Goal: Browse casually: Explore the website without a specific task or goal

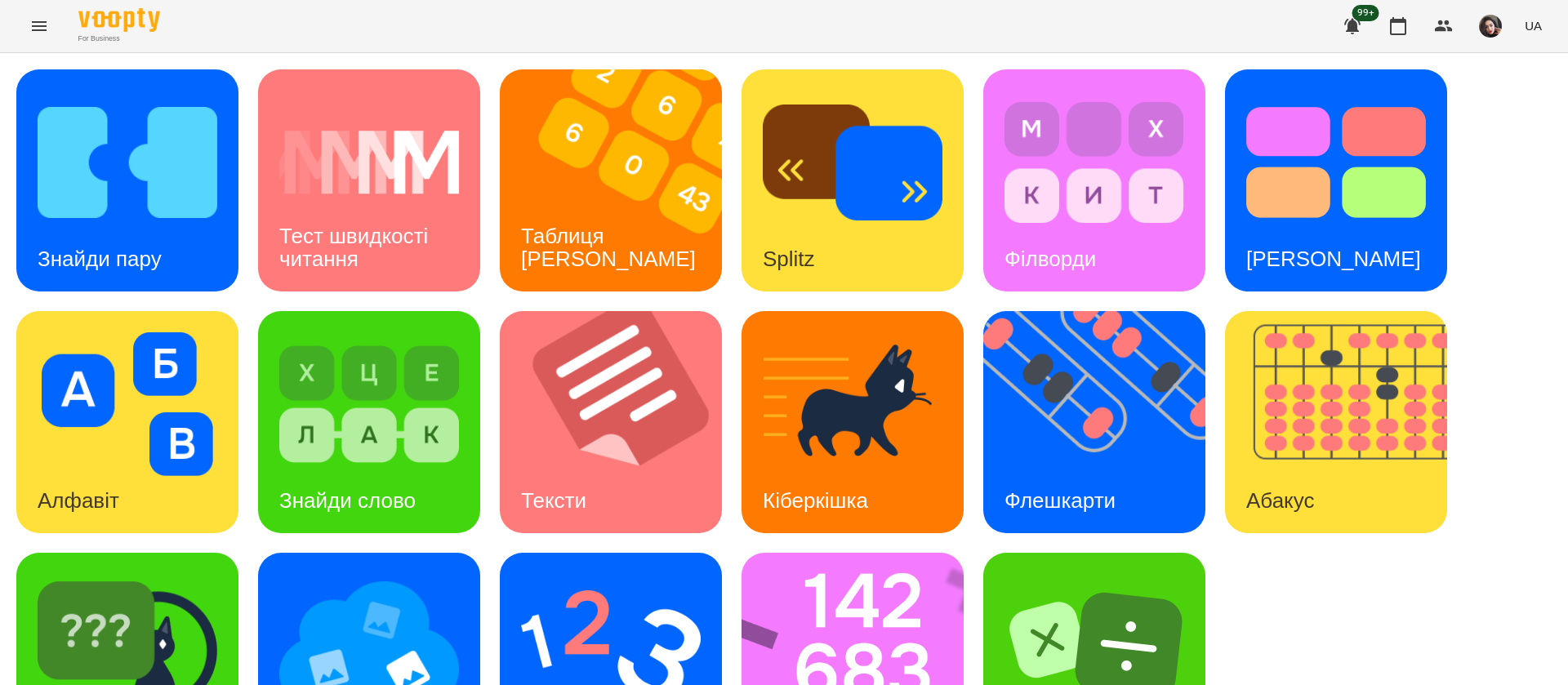
scroll to position [1, 0]
click at [1305, 585] on div "Знайди пару Тест швидкості читання Таблиця [PERSON_NAME] Splitz Філворди Тест С…" at bounding box center [784, 422] width 1535 height 706
click at [1277, 469] on div "Абакус" at bounding box center [1280, 500] width 110 height 64
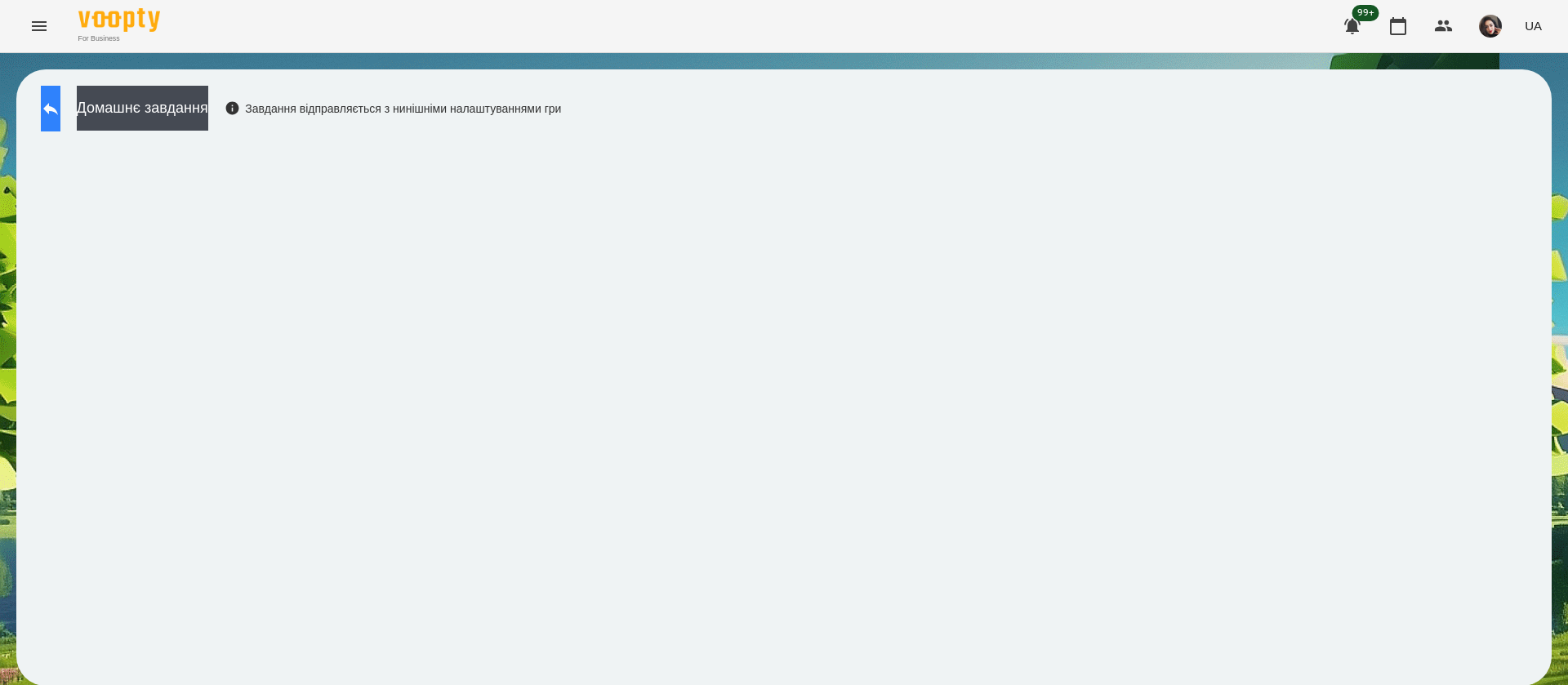
click at [61, 119] on button at bounding box center [50, 108] width 20 height 45
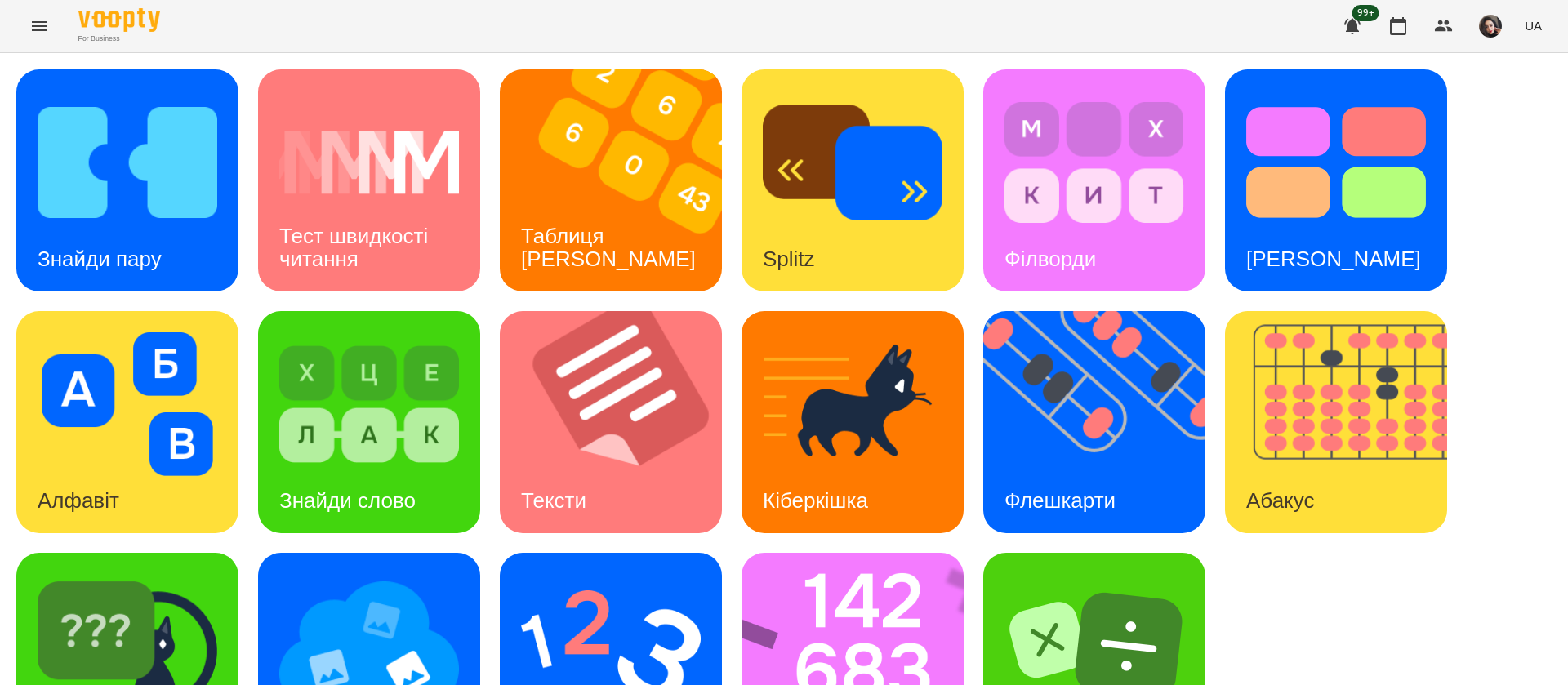
scroll to position [106, 0]
click at [878, 558] on img at bounding box center [863, 664] width 243 height 222
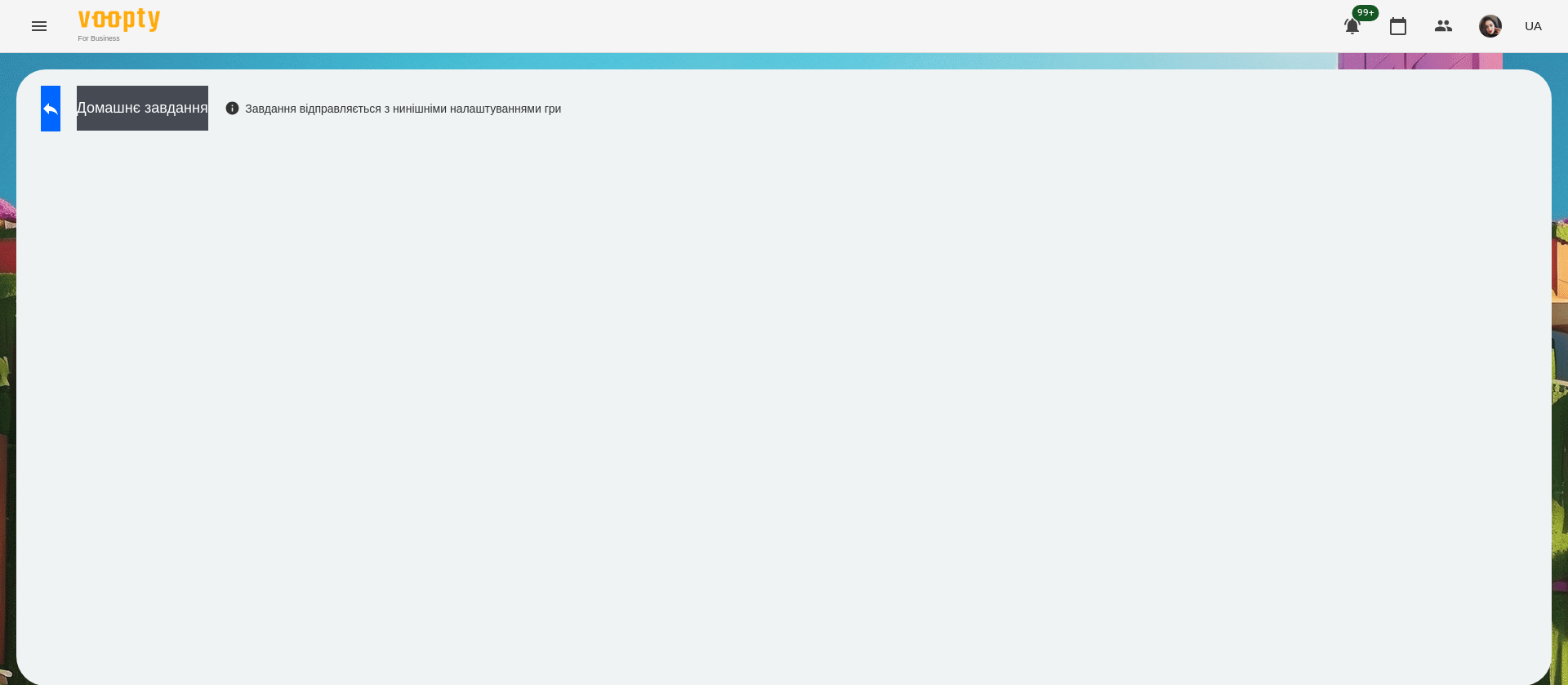
click at [40, 97] on div "Домашнє завдання Завдання відправляється з нинішніми налаштуваннями гри" at bounding box center [297, 112] width 529 height 54
click at [50, 120] on button at bounding box center [50, 108] width 20 height 45
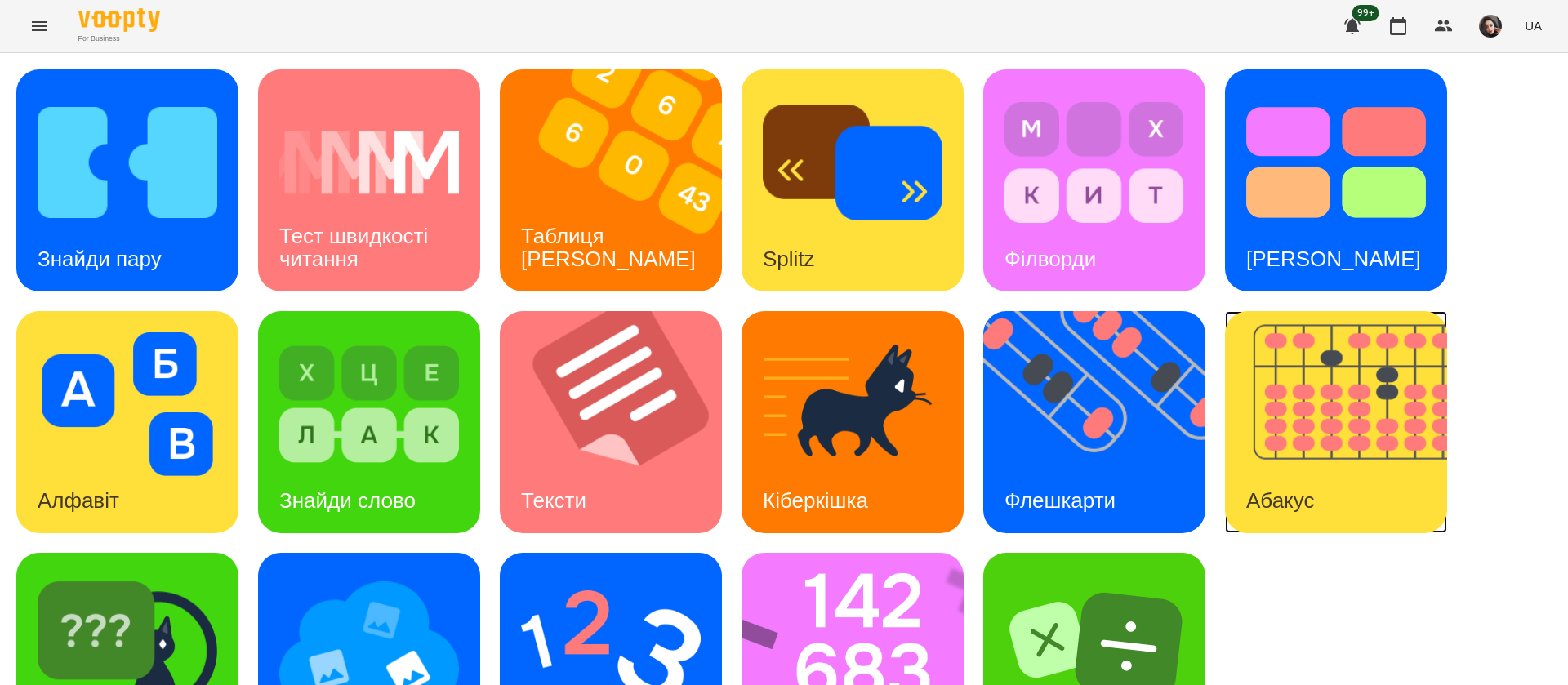
click at [1305, 441] on img at bounding box center [1346, 422] width 243 height 222
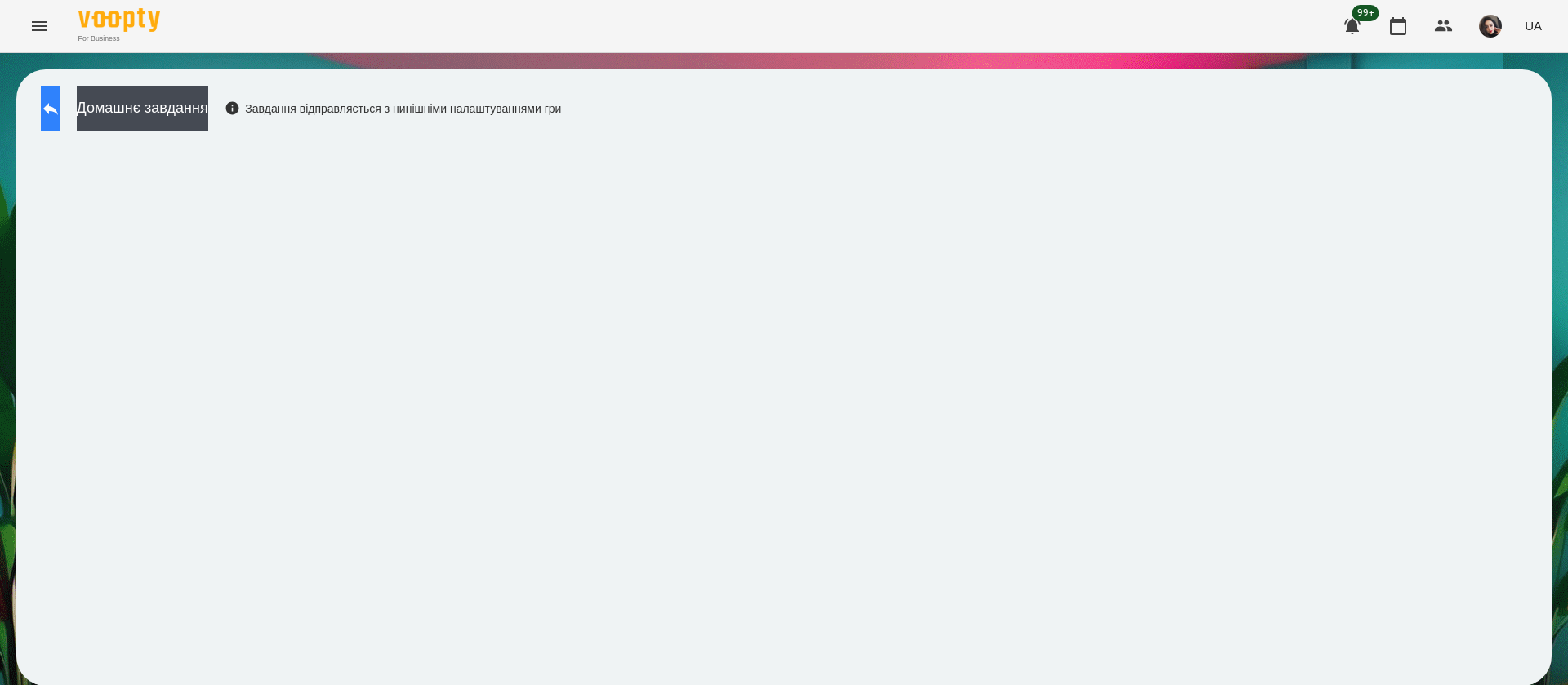
click at [56, 118] on button at bounding box center [50, 108] width 20 height 45
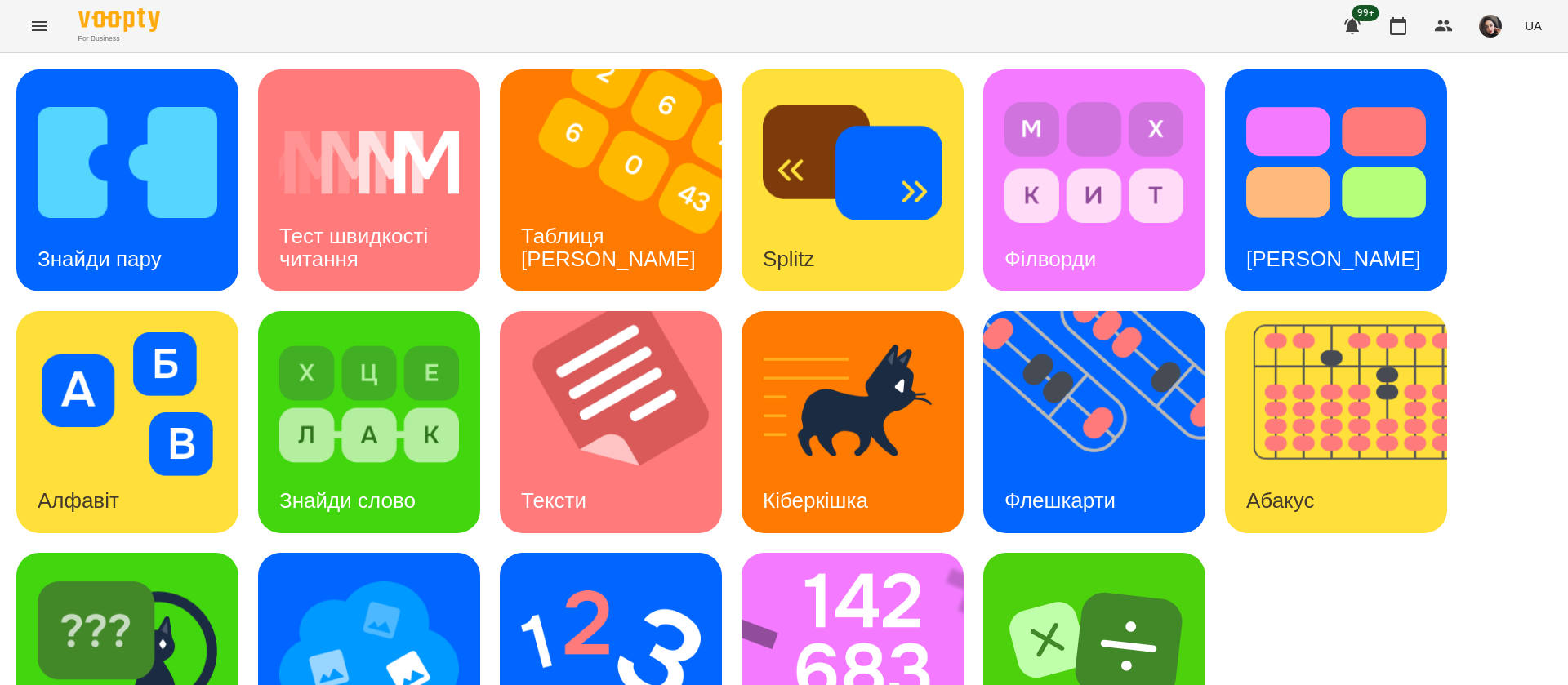
scroll to position [106, 0]
click at [842, 559] on img at bounding box center [863, 664] width 243 height 222
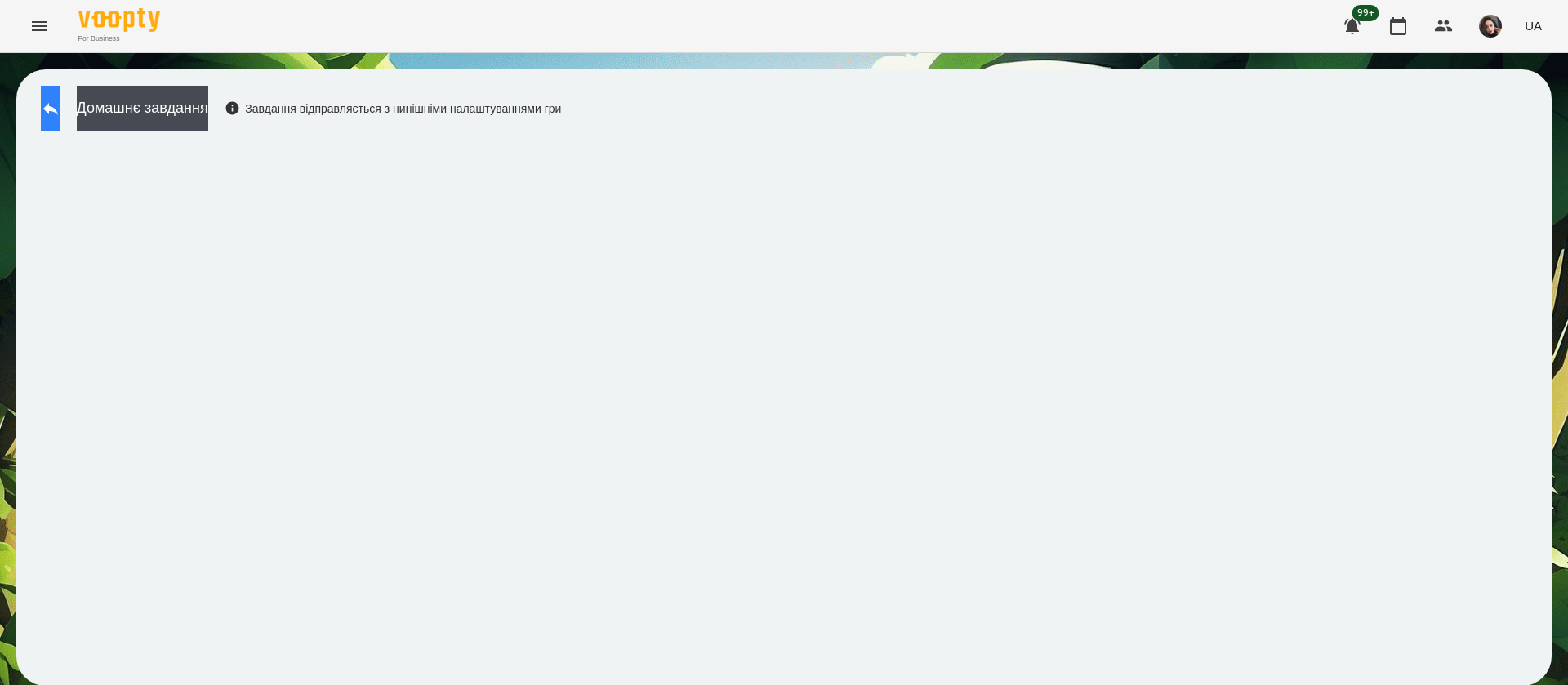
click at [61, 99] on icon at bounding box center [50, 109] width 20 height 20
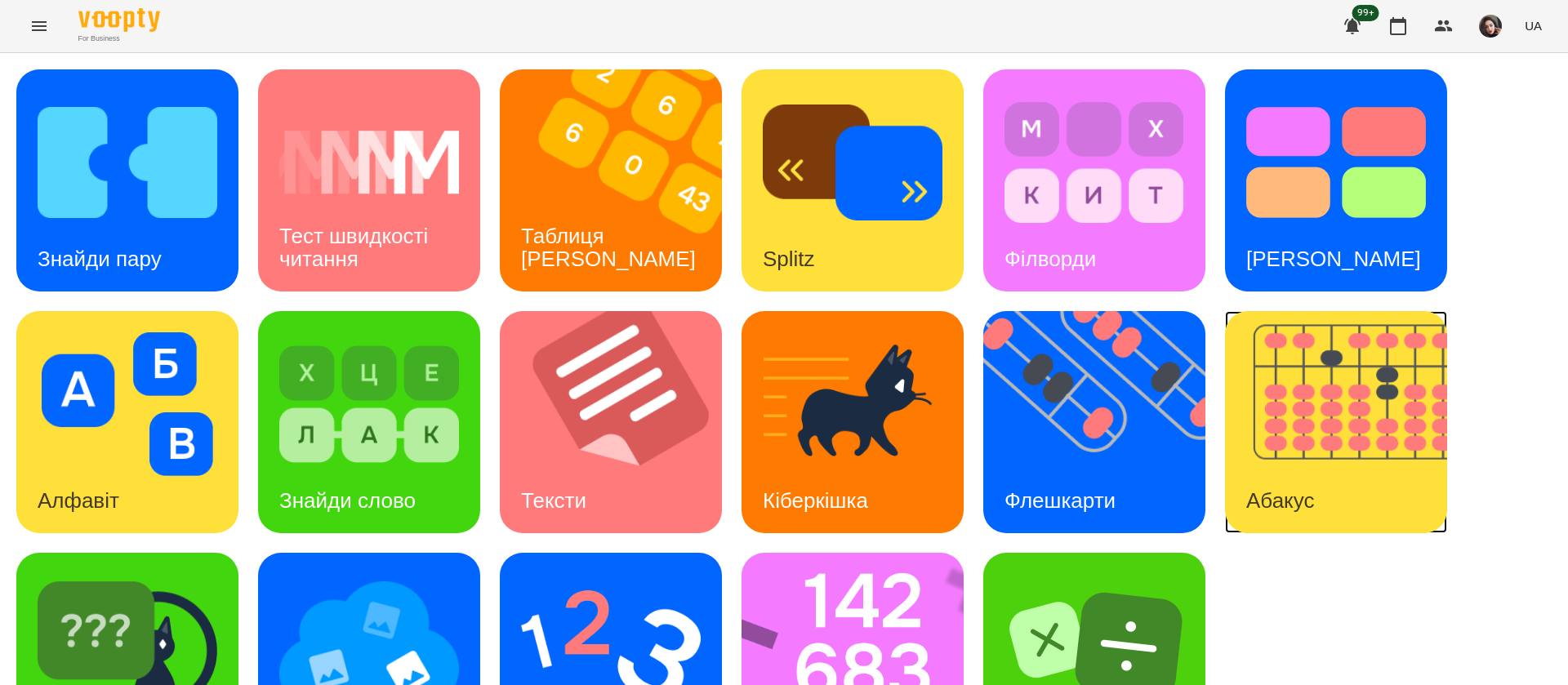
click at [1285, 341] on img at bounding box center [1346, 422] width 243 height 222
